Goal: Task Accomplishment & Management: Manage account settings

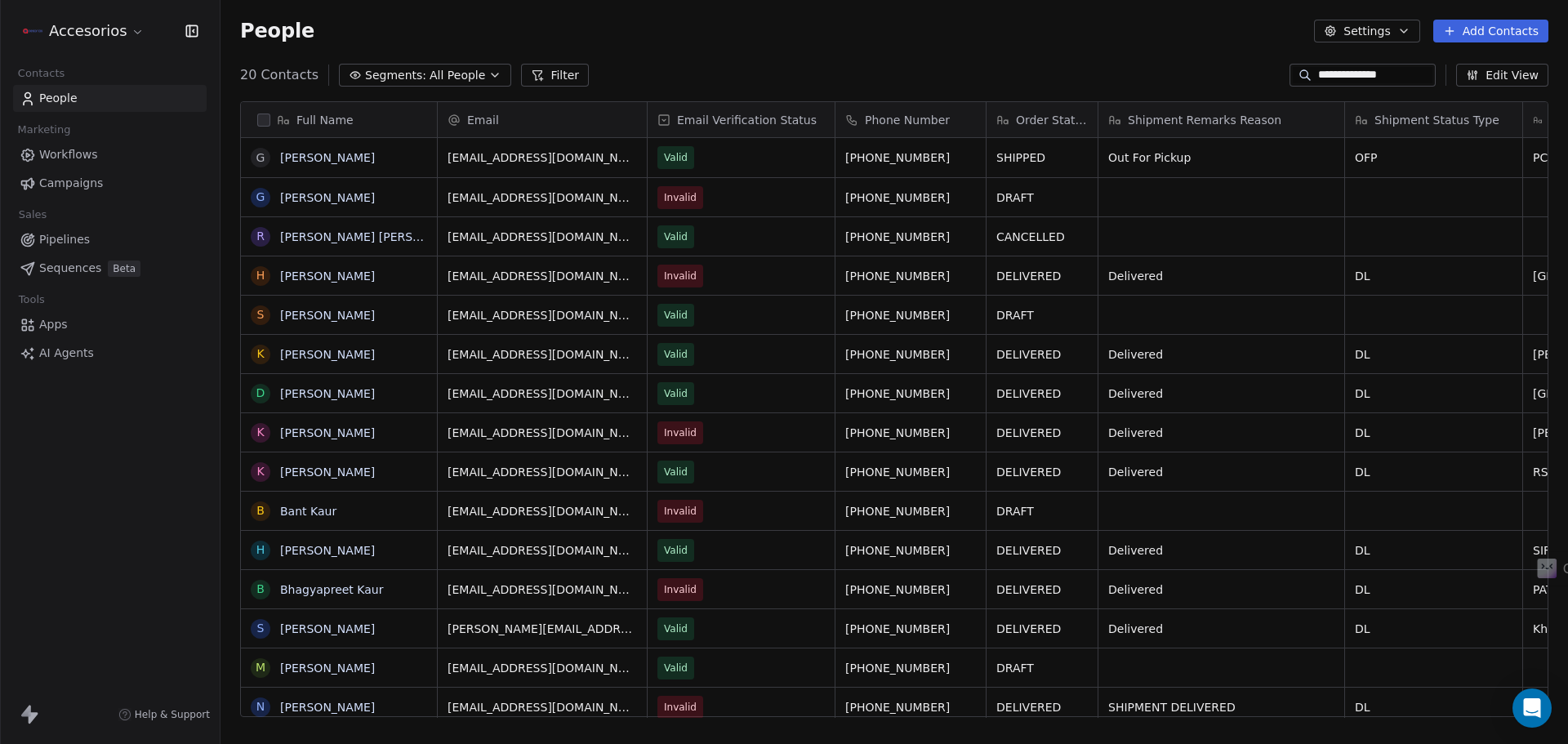
scroll to position [641, 1336]
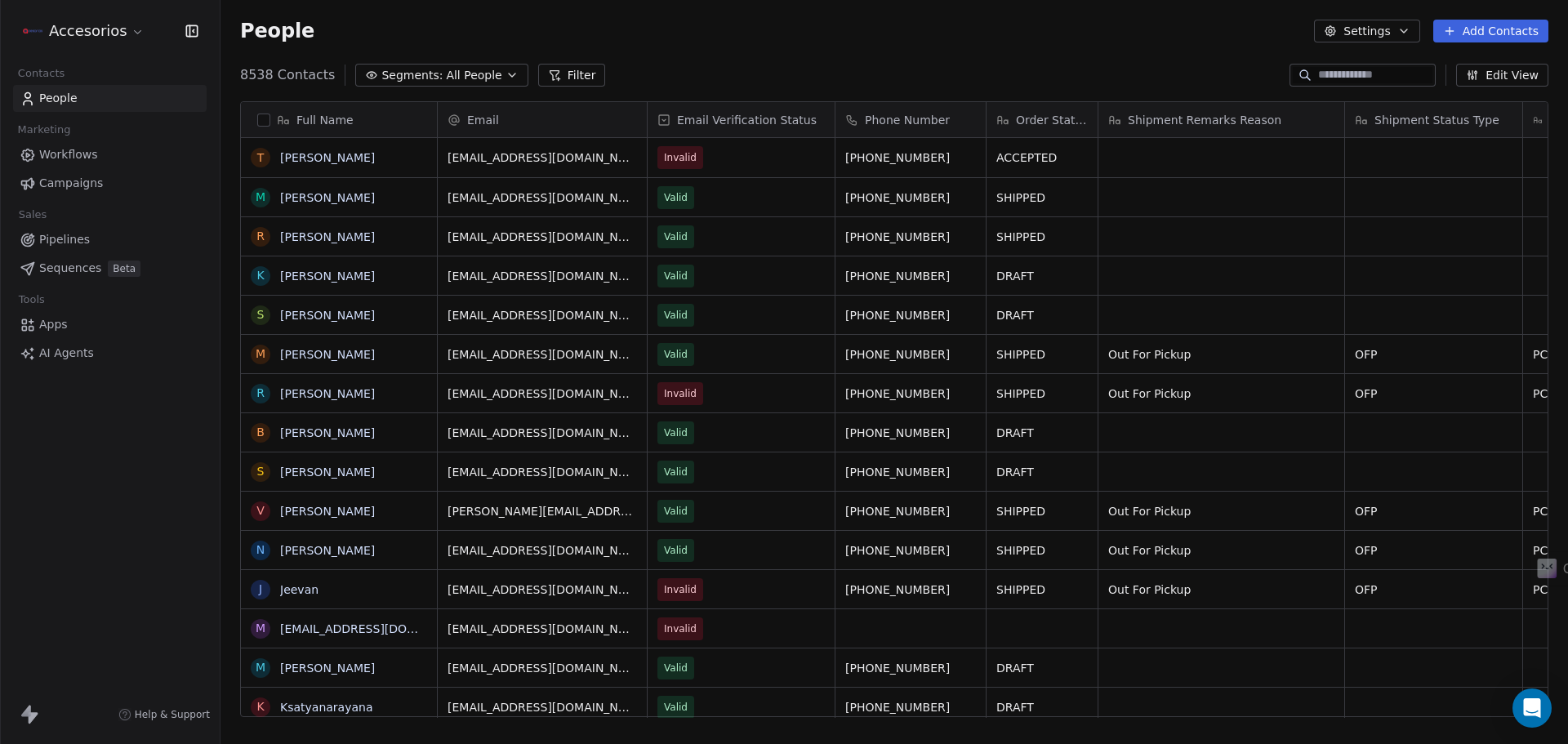
scroll to position [641, 1336]
click at [606, 156] on span "[EMAIL_ADDRESS][DOMAIN_NAME]" at bounding box center [546, 161] width 195 height 32
type input "**********"
click at [670, 63] on html "Accesorios Contacts People Marketing Workflows Campaigns Sales Pipelines Sequen…" at bounding box center [784, 372] width 1568 height 744
click at [678, 57] on div "People Settings Add Contacts" at bounding box center [895, 31] width 1348 height 62
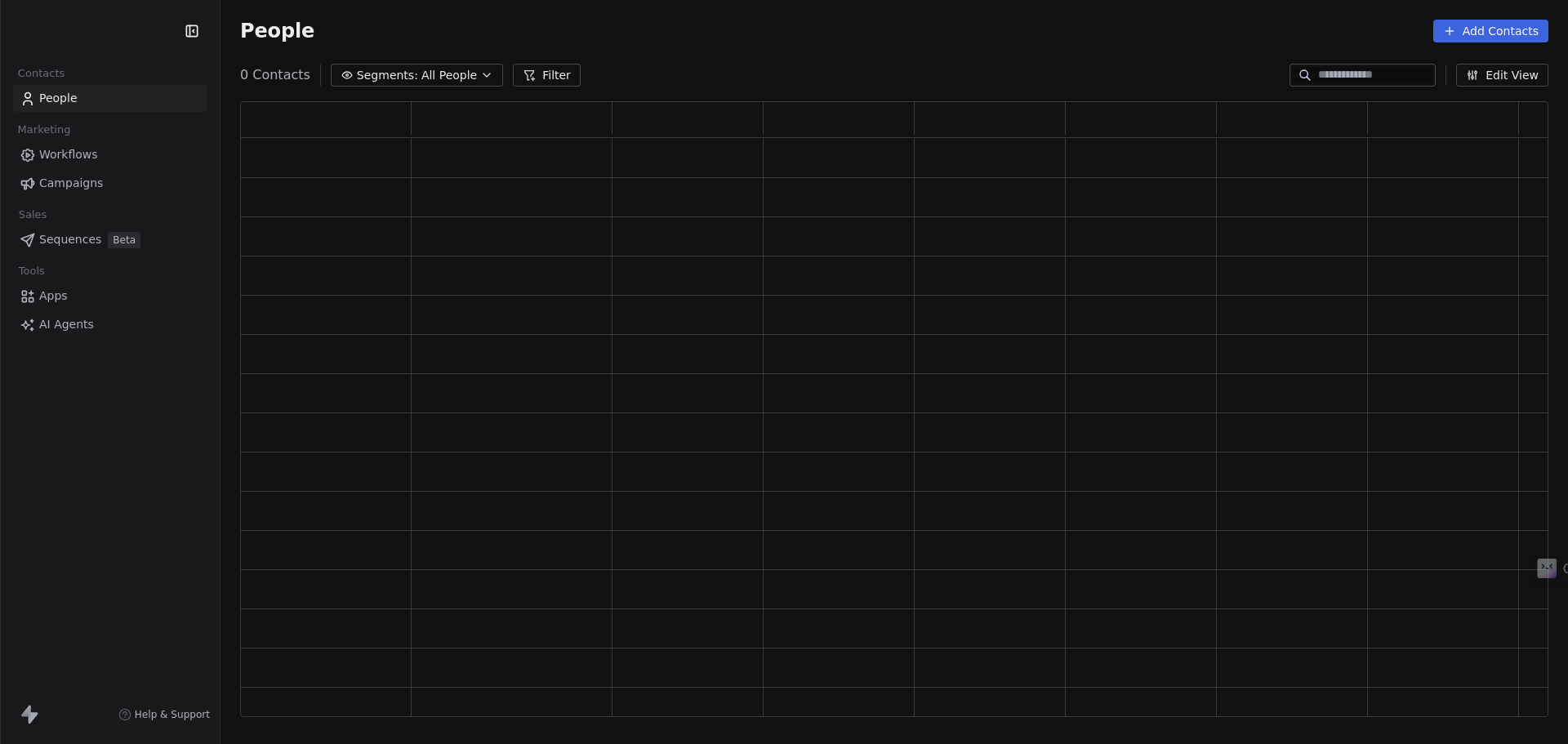
scroll to position [603, 1297]
